Goal: Task Accomplishment & Management: Manage account settings

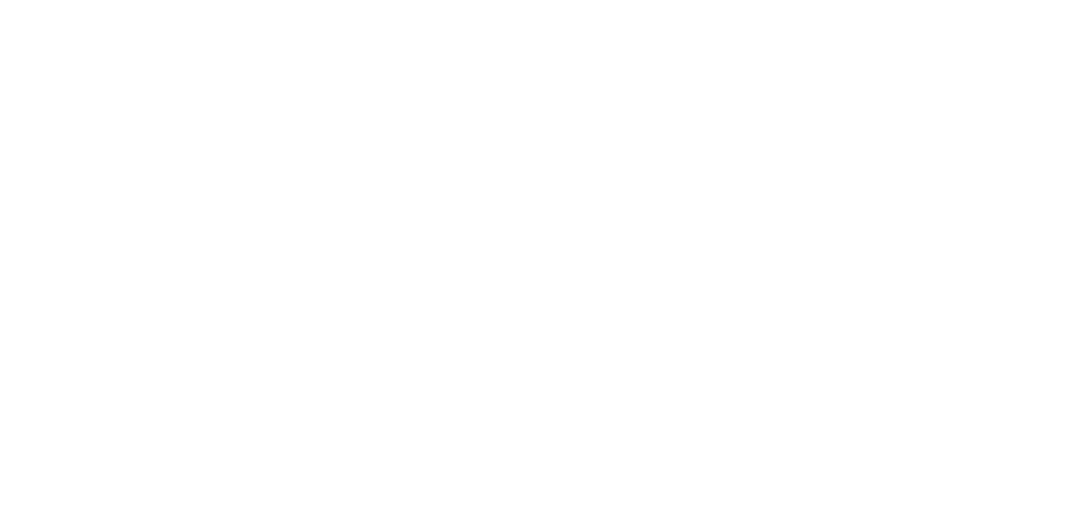
drag, startPoint x: 613, startPoint y: 251, endPoint x: 634, endPoint y: 351, distance: 101.7
click at [634, 353] on body at bounding box center [541, 265] width 1082 height 531
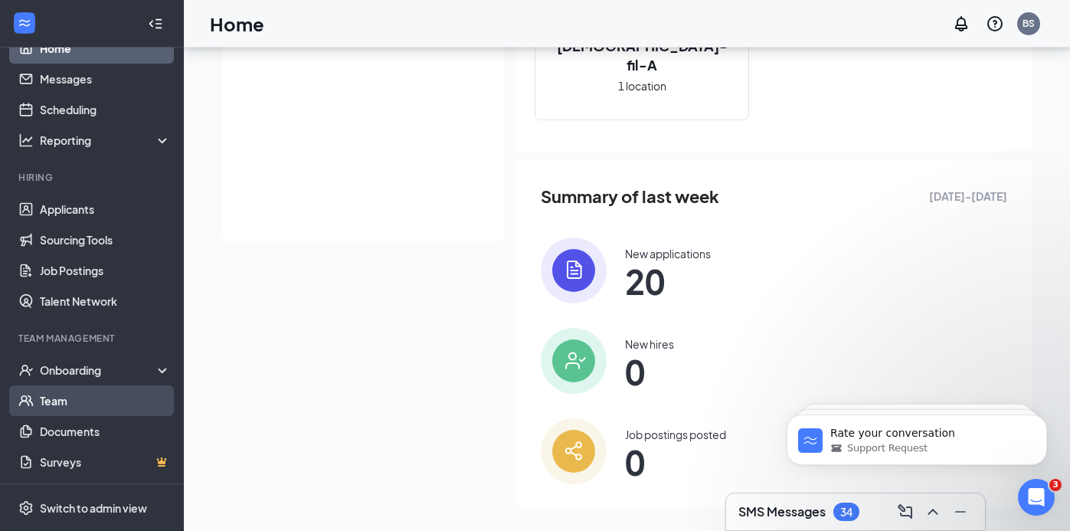
scroll to position [307, 0]
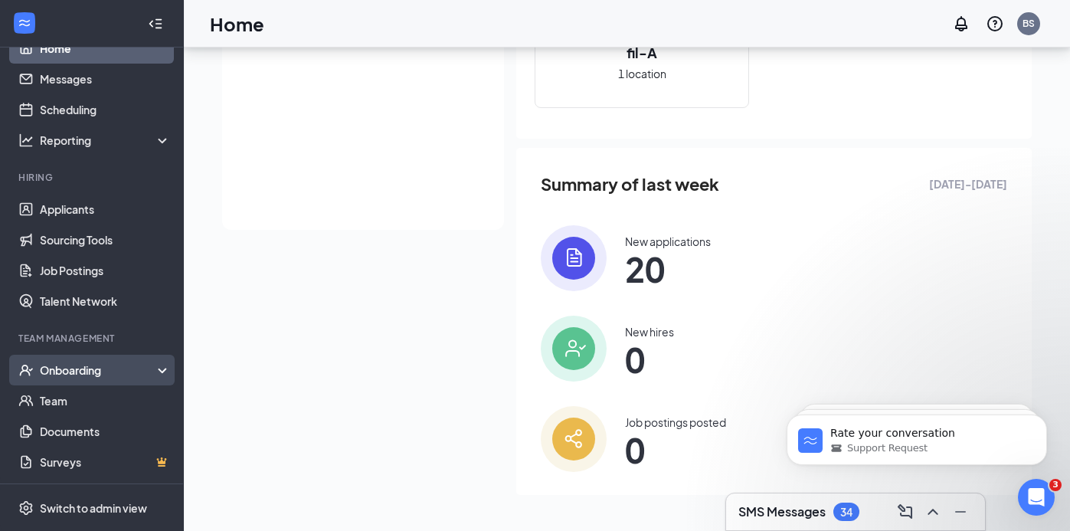
click at [90, 372] on div "Onboarding" at bounding box center [99, 369] width 118 height 15
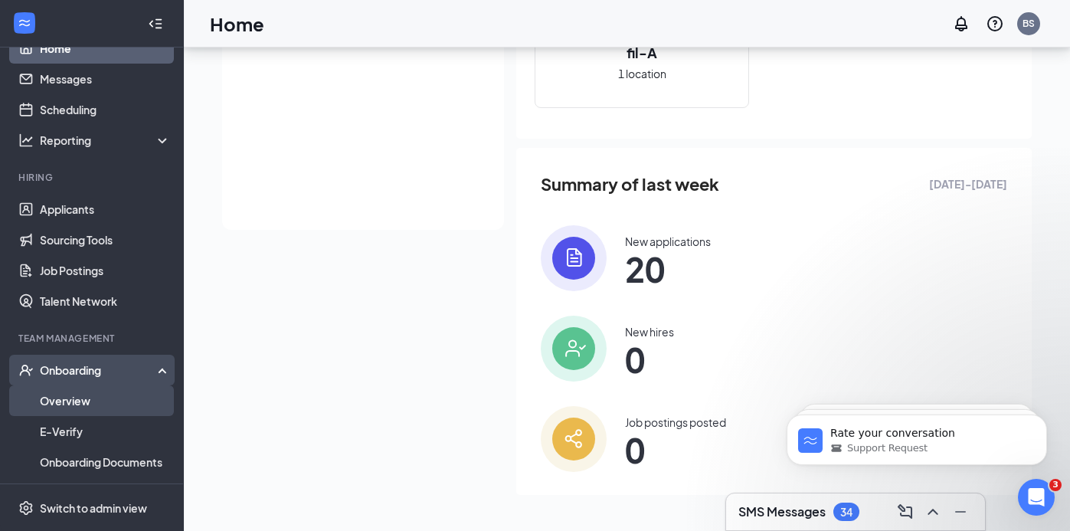
click at [128, 389] on link "Overview" at bounding box center [105, 400] width 131 height 31
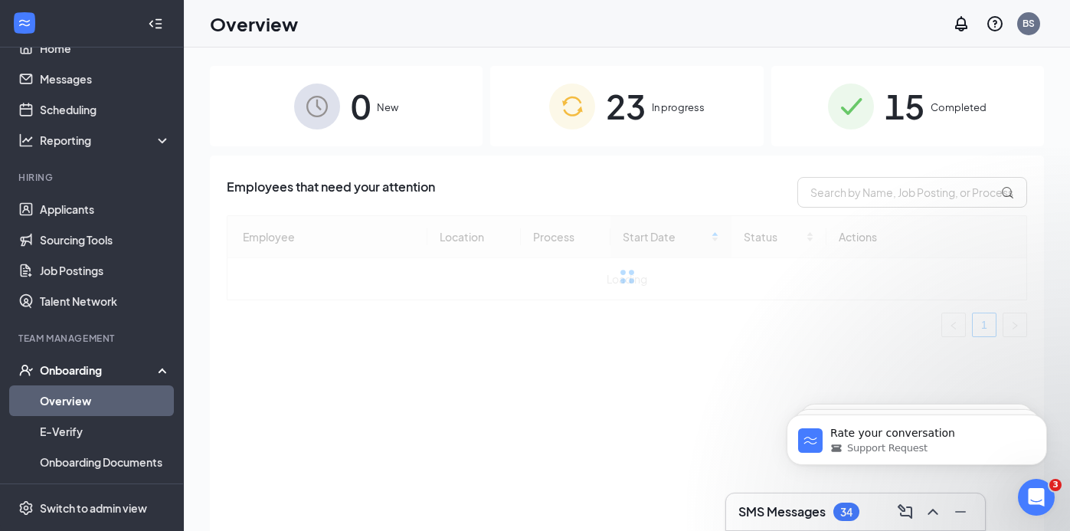
click at [659, 121] on div "23 In progress" at bounding box center [626, 106] width 273 height 80
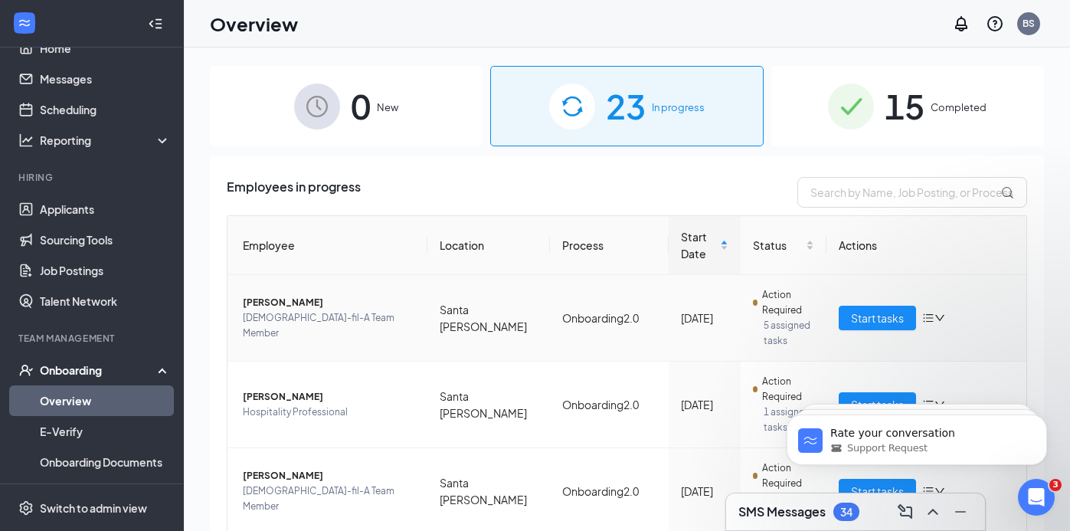
click at [287, 310] on span "[PERSON_NAME]" at bounding box center [329, 302] width 172 height 15
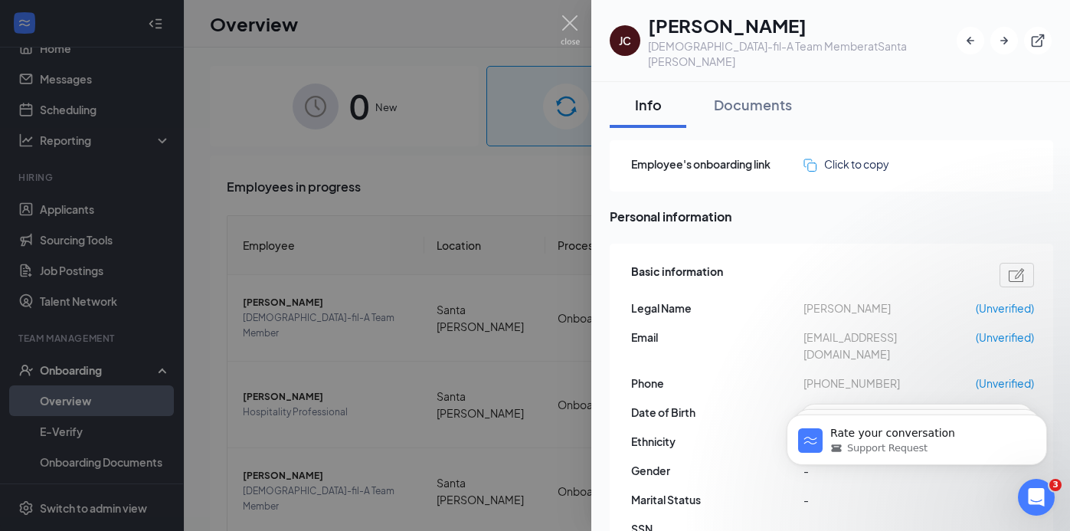
click at [422, 218] on div at bounding box center [535, 265] width 1070 height 531
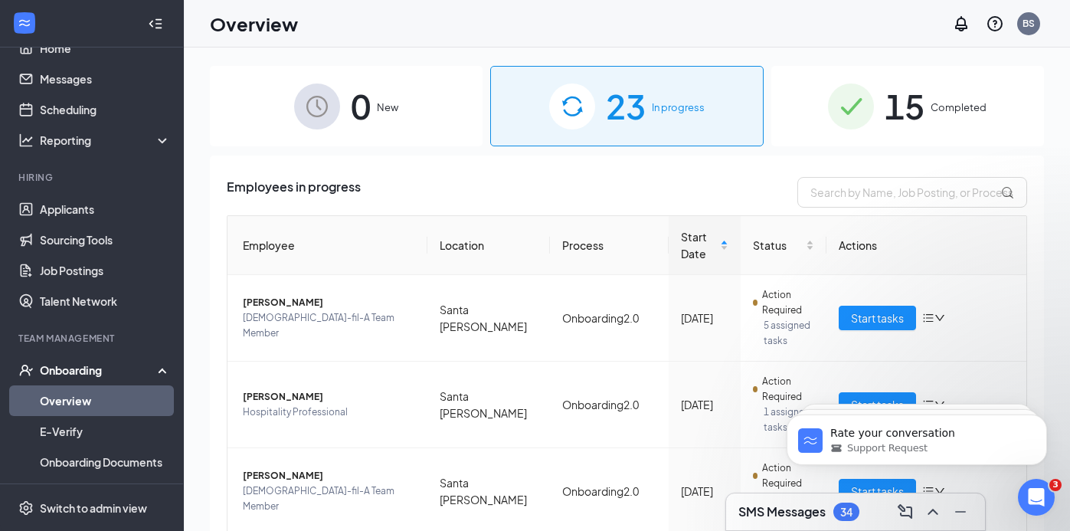
click at [887, 112] on span "15" at bounding box center [905, 106] width 40 height 53
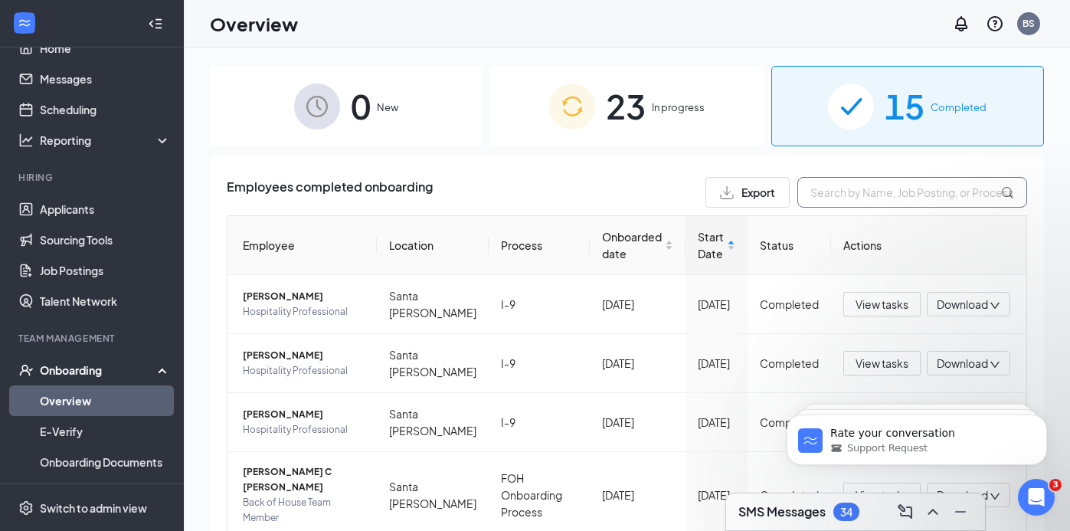
click at [853, 197] on input "text" at bounding box center [913, 192] width 230 height 31
type input "[PERSON_NAME]"
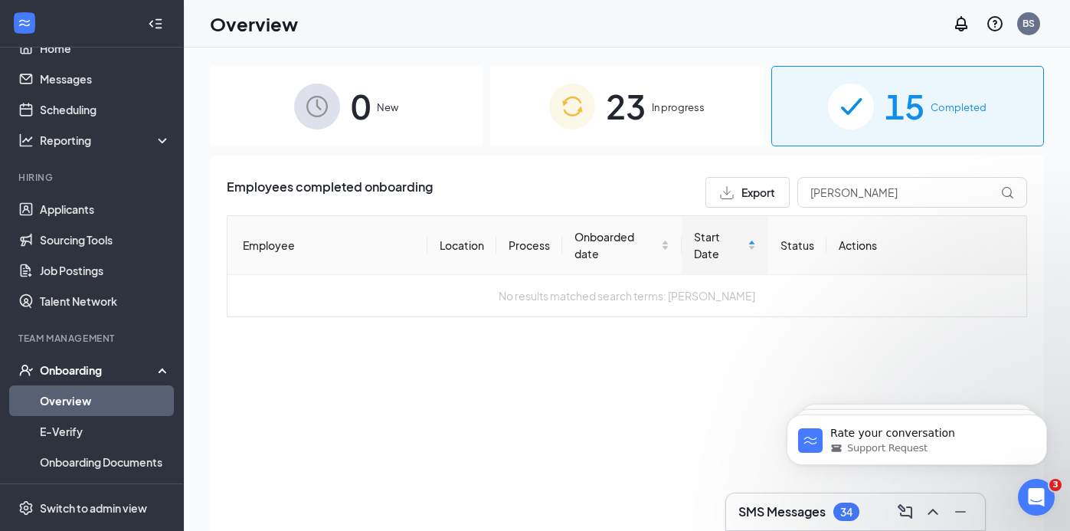
click at [591, 116] on img at bounding box center [572, 107] width 46 height 46
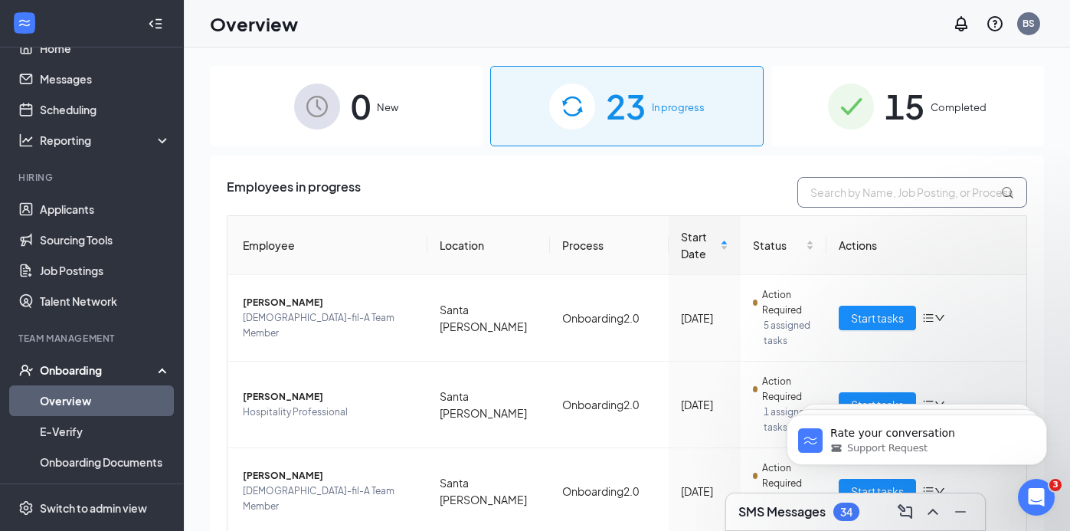
click at [907, 192] on input "text" at bounding box center [913, 192] width 230 height 31
type input "[PERSON_NAME]"
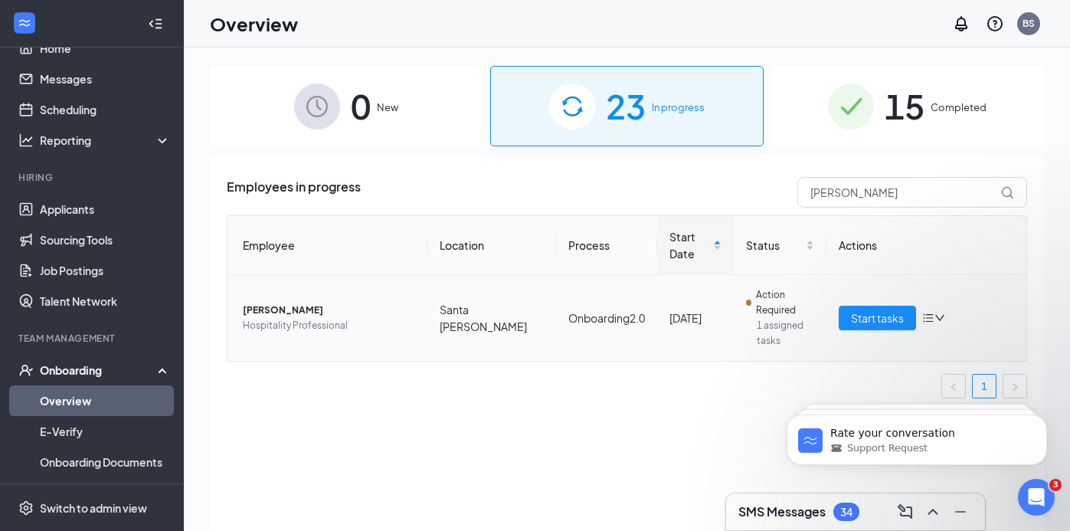
click at [302, 303] on span "[PERSON_NAME]" at bounding box center [329, 310] width 172 height 15
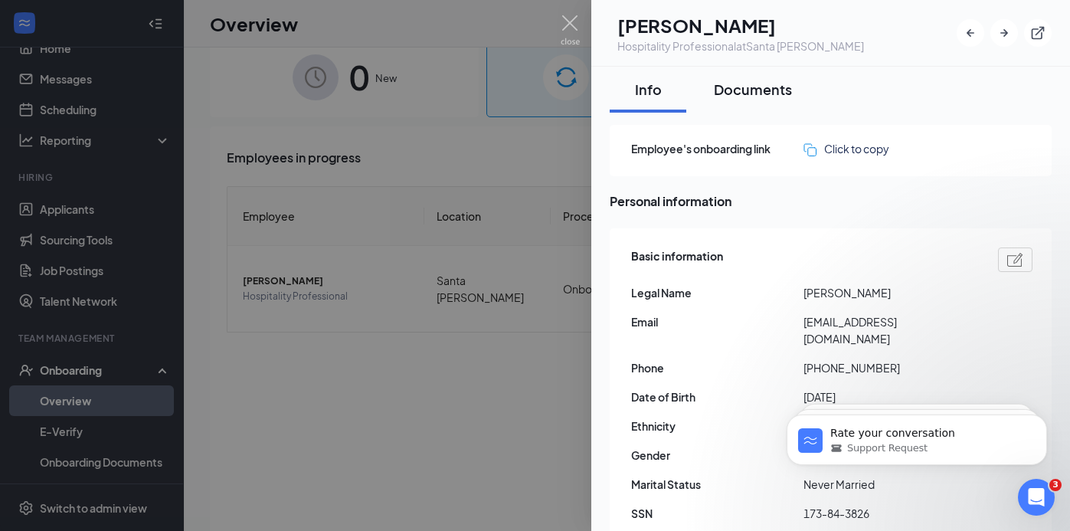
click at [746, 101] on button "Documents" at bounding box center [753, 90] width 109 height 46
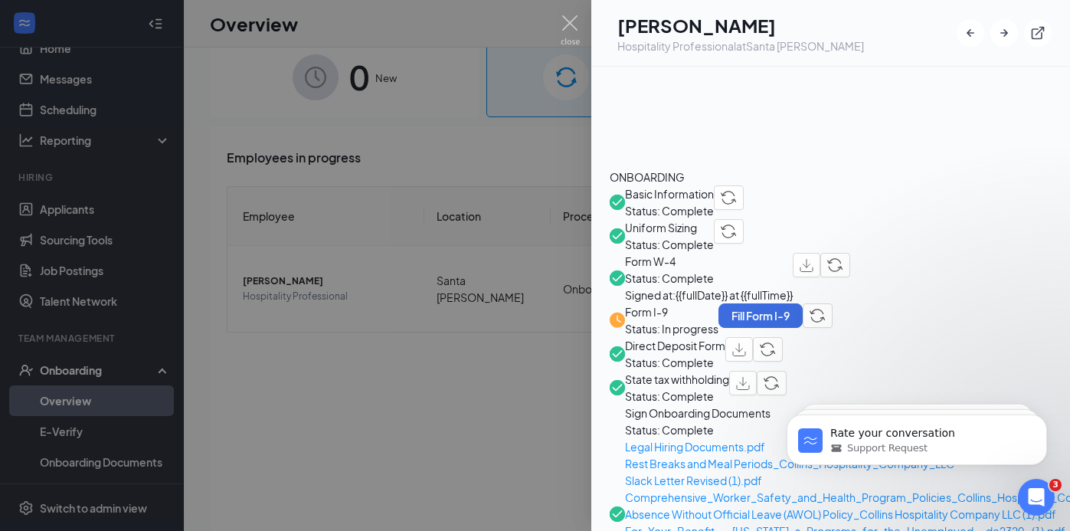
scroll to position [428, 0]
click at [841, 456] on span "Rest Breaks and Meal Periods_Collins_Hospitality_Company_LLC" at bounding box center [896, 464] width 543 height 17
click at [385, 192] on div at bounding box center [535, 265] width 1070 height 531
